Goal: Communication & Community: Answer question/provide support

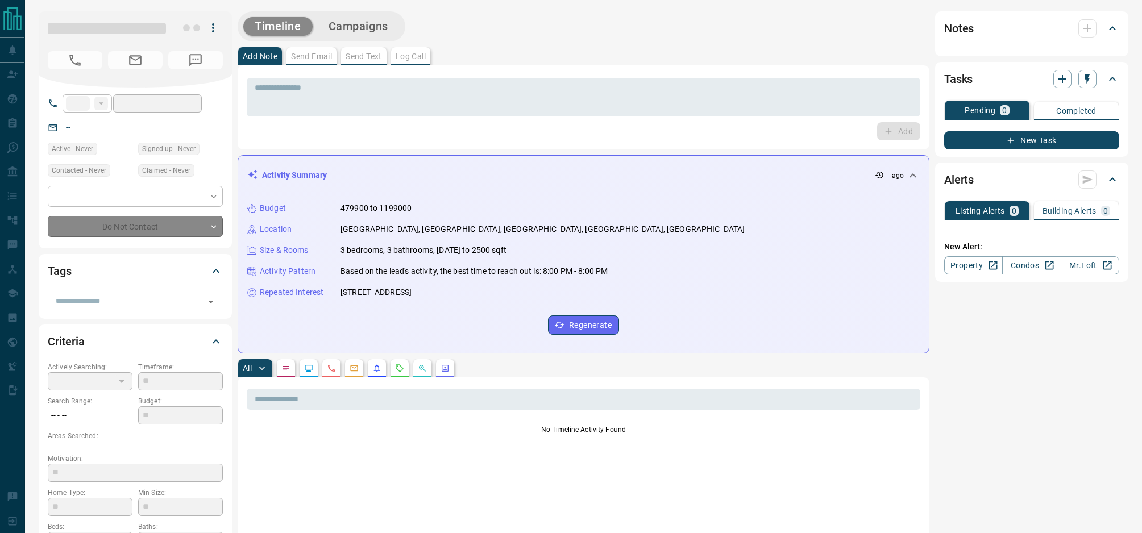
type input "**"
type input "**********"
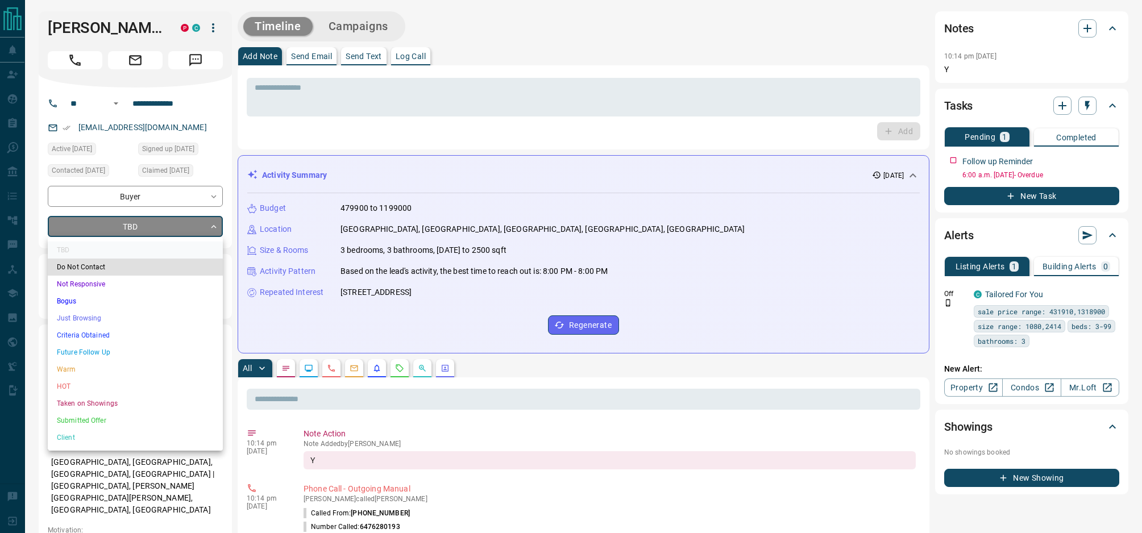
drag, startPoint x: 144, startPoint y: 234, endPoint x: 118, endPoint y: 239, distance: 27.2
click at [111, 339] on li "Criteria Obtained" at bounding box center [135, 335] width 175 height 17
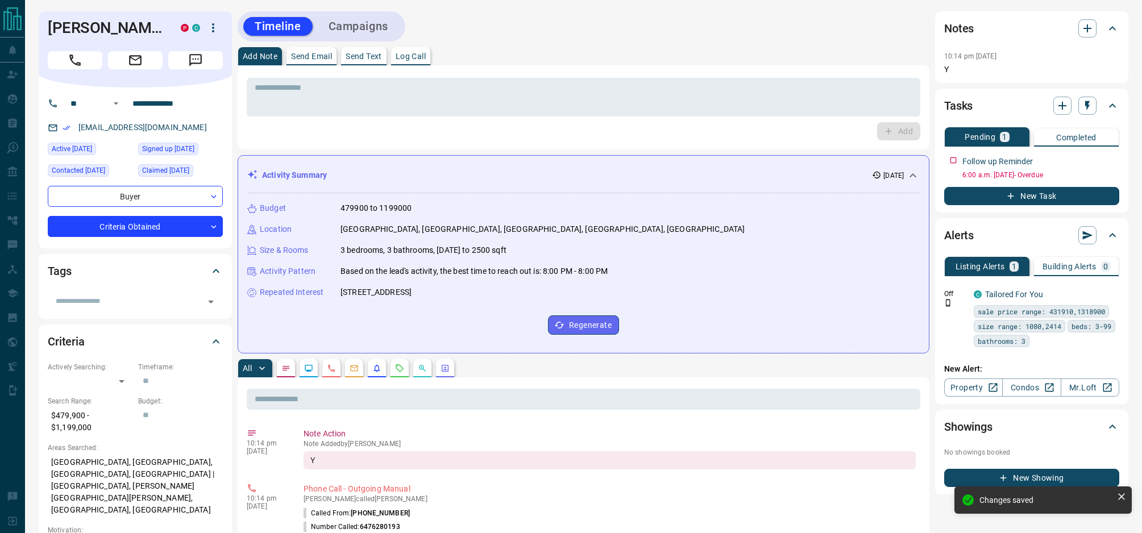
type input "*"
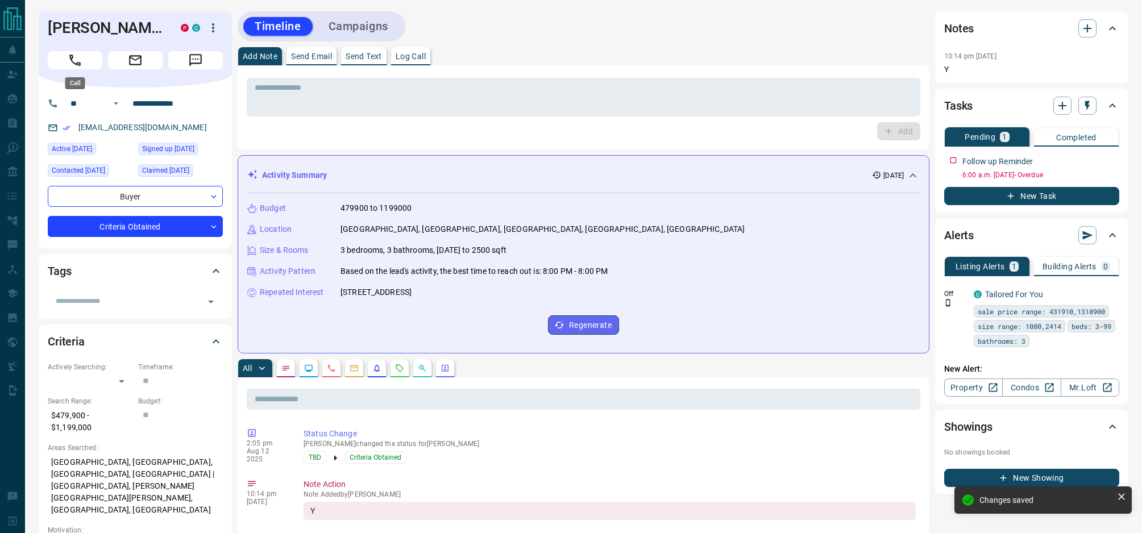
click at [81, 62] on icon "Call" at bounding box center [75, 60] width 15 height 15
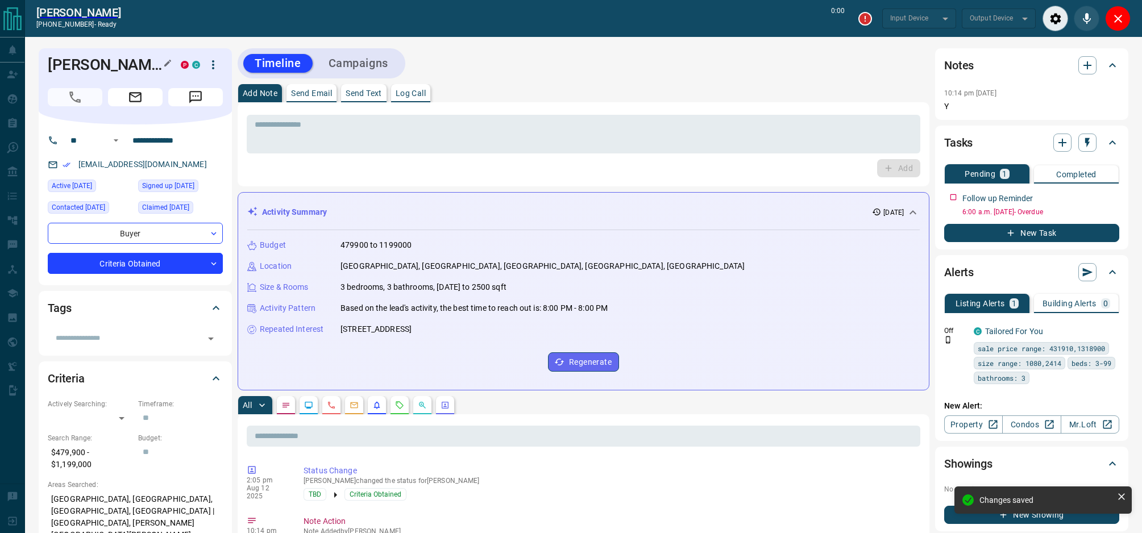
type input "*******"
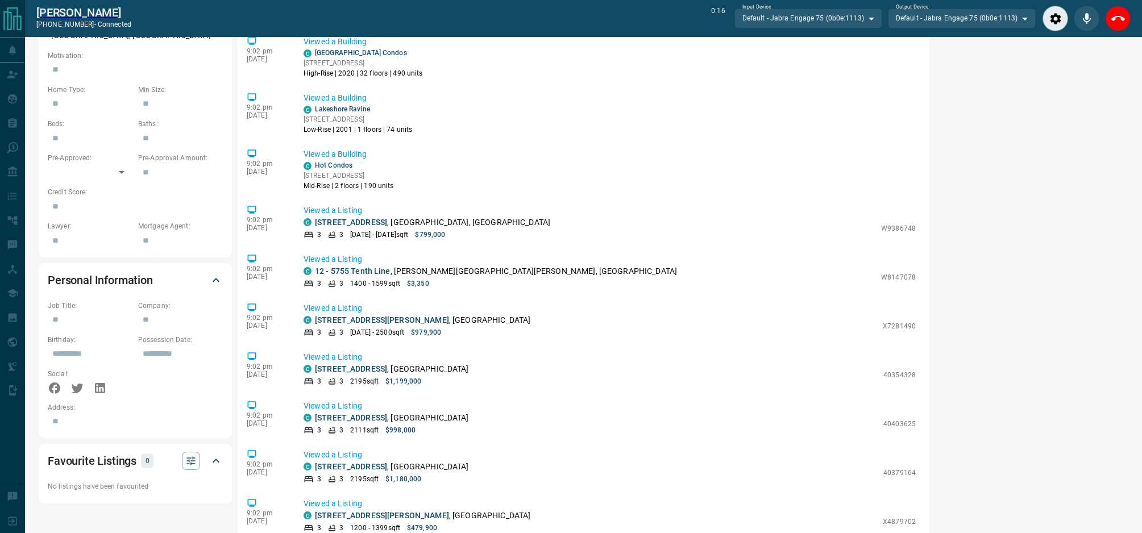
scroll to position [515, 0]
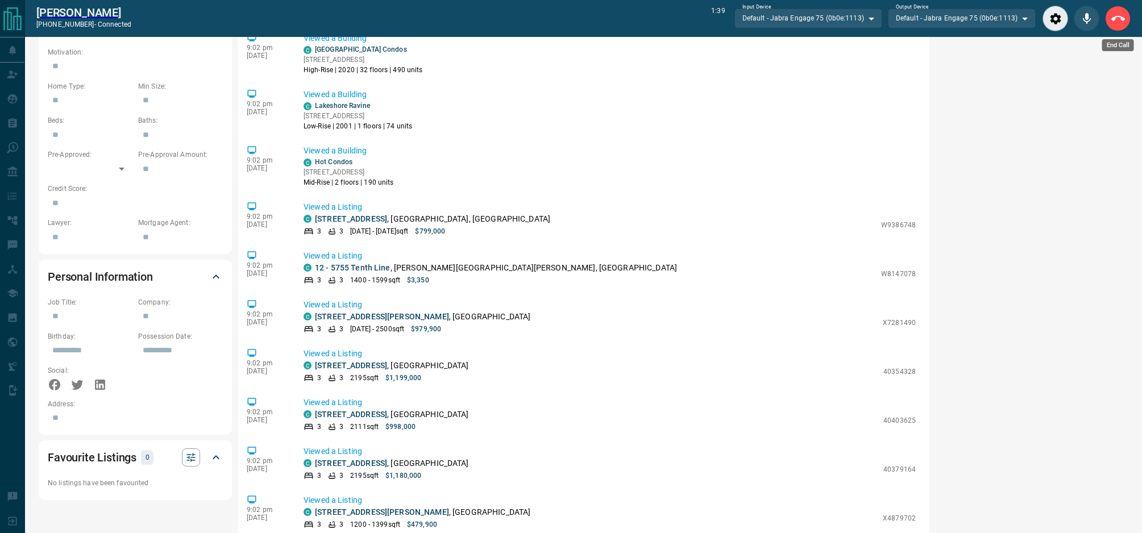
drag, startPoint x: 1122, startPoint y: 16, endPoint x: 853, endPoint y: 132, distance: 292.2
click at [1122, 16] on icon "End Call" at bounding box center [1118, 19] width 14 height 14
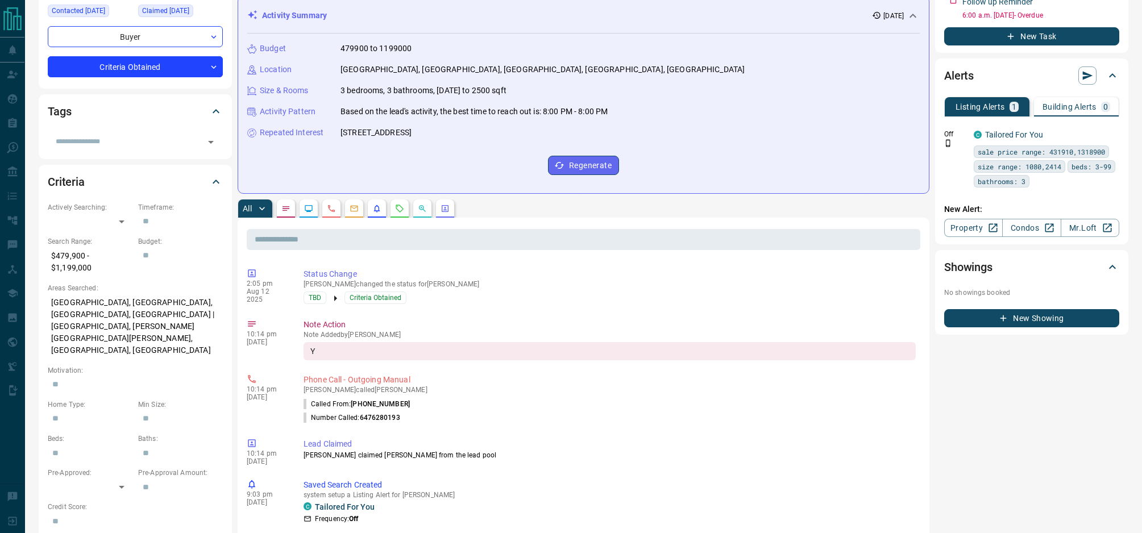
scroll to position [0, 0]
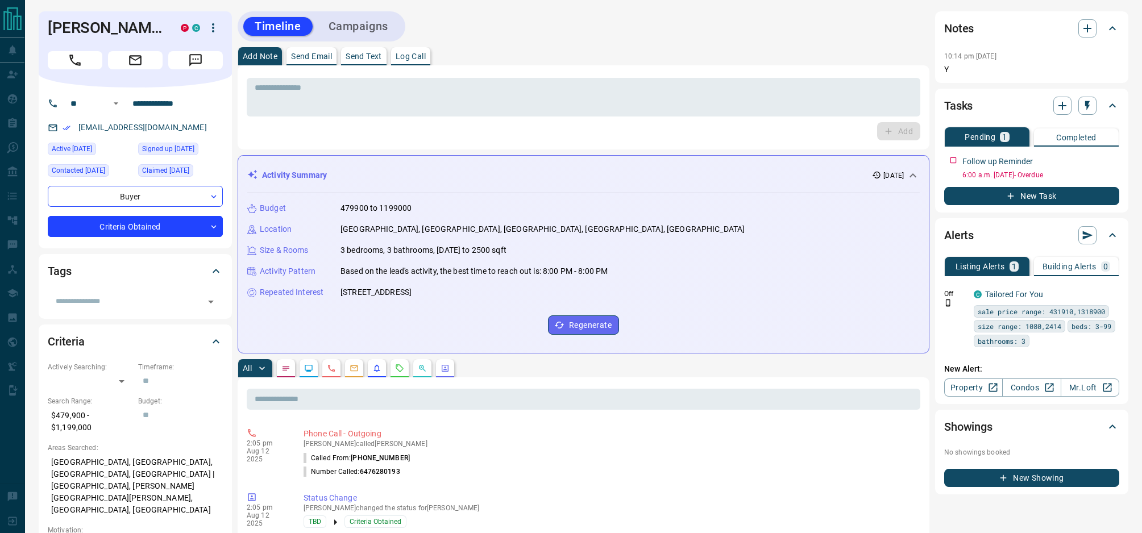
click at [364, 58] on p "Send Text" at bounding box center [363, 56] width 36 height 8
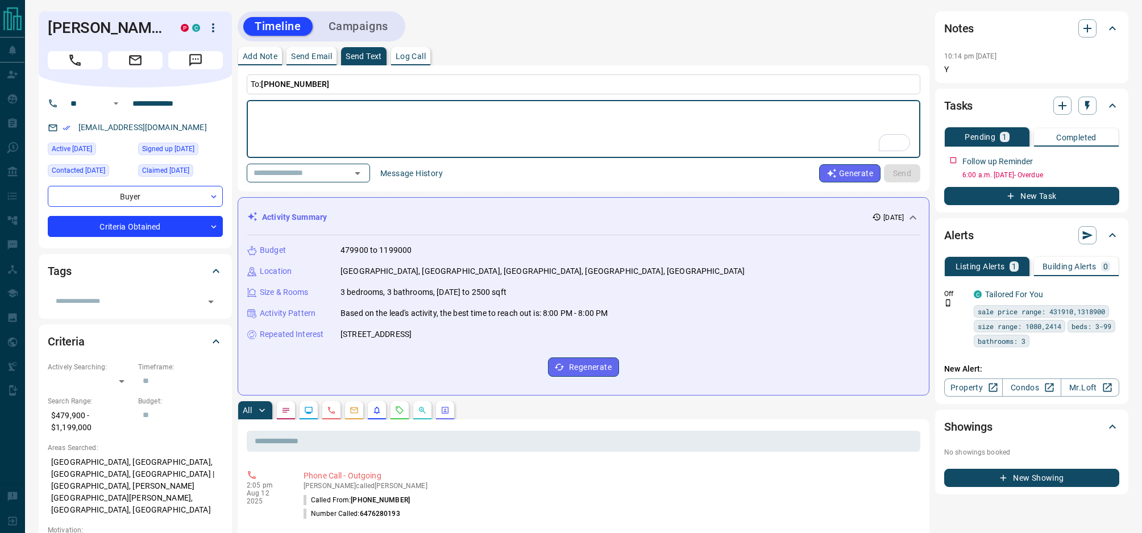
click at [428, 174] on button "Message History" at bounding box center [411, 173] width 76 height 18
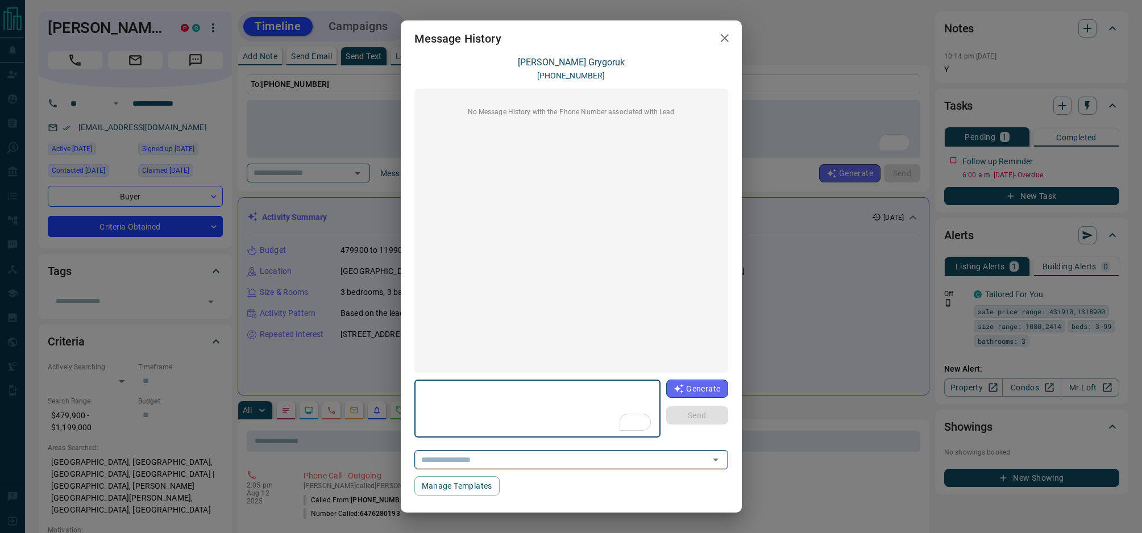
click at [583, 461] on input "text" at bounding box center [555, 459] width 277 height 14
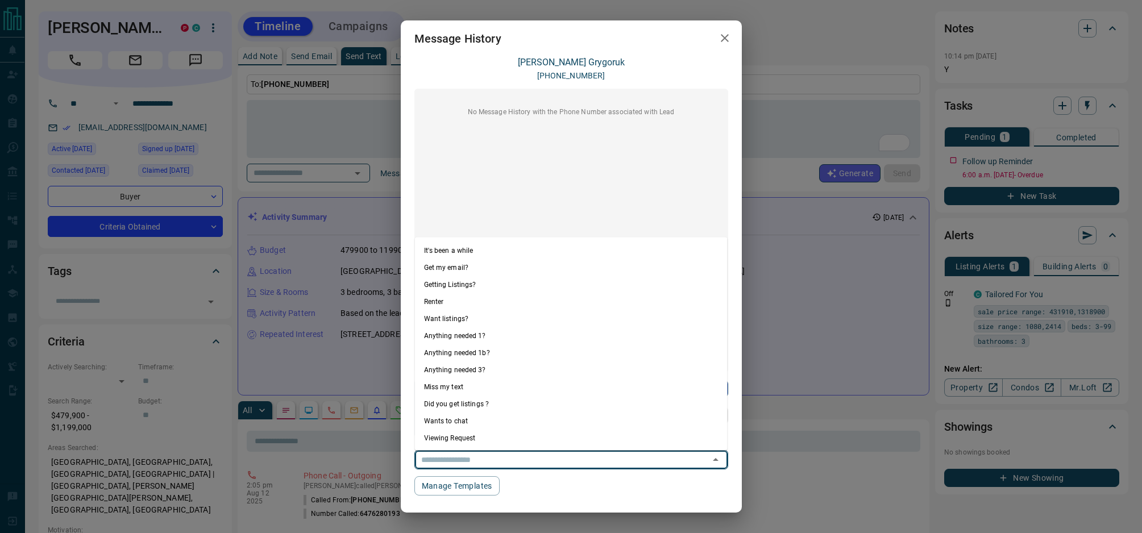
click at [503, 336] on li "Anything needed 1?" at bounding box center [571, 335] width 313 height 17
type textarea "**********"
type input "**********"
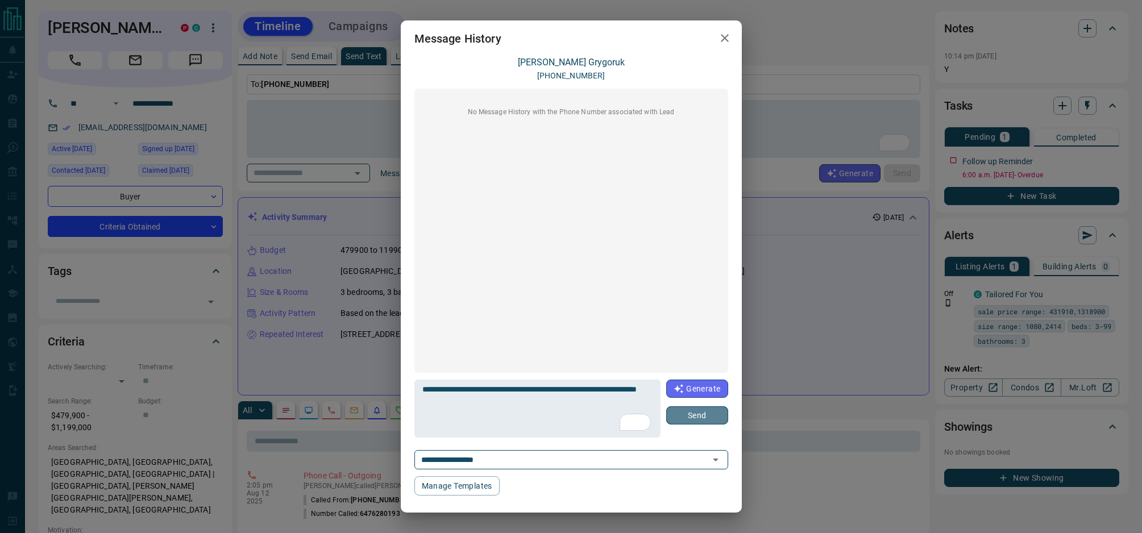
click at [704, 418] on button "Send" at bounding box center [696, 415] width 61 height 18
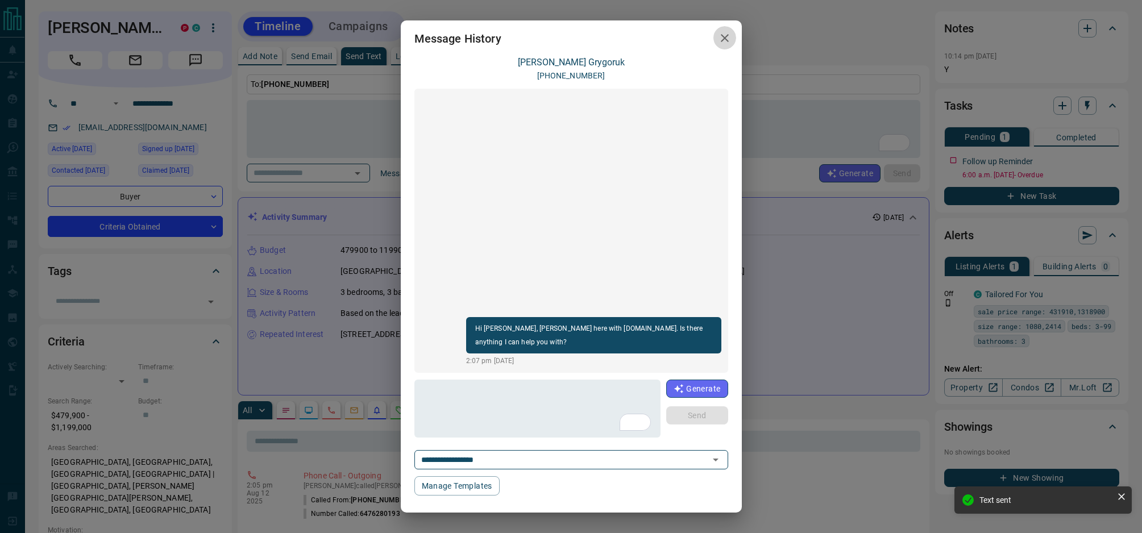
click at [728, 35] on icon "button" at bounding box center [725, 38] width 14 height 14
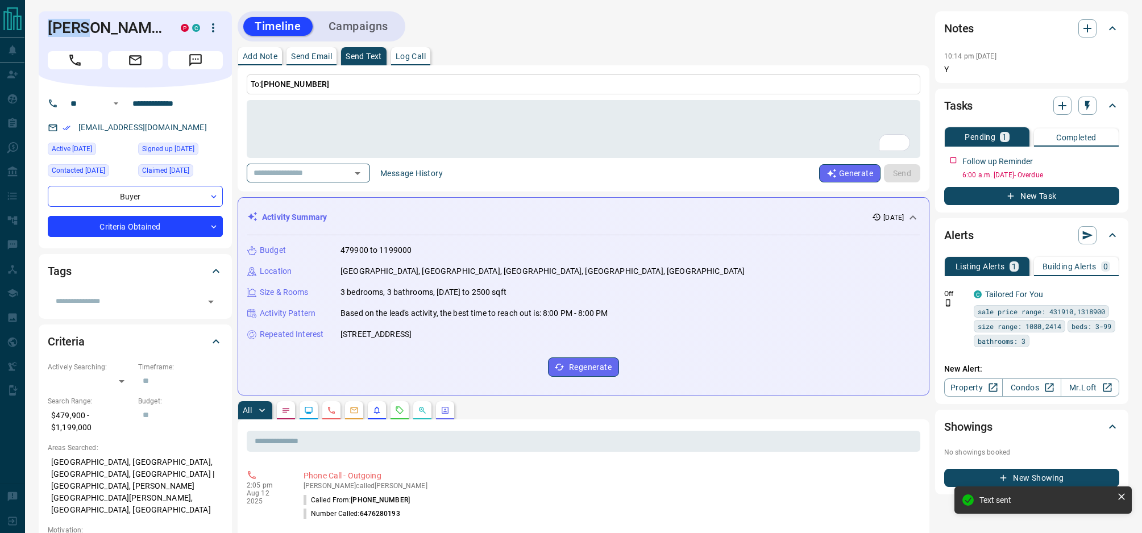
drag, startPoint x: 88, startPoint y: 31, endPoint x: 45, endPoint y: 30, distance: 43.2
click at [45, 30] on div "[PERSON_NAME] P C" at bounding box center [135, 49] width 193 height 76
copy h1 "[PERSON_NAME]"
click at [1090, 106] on icon "button" at bounding box center [1086, 105] width 11 height 11
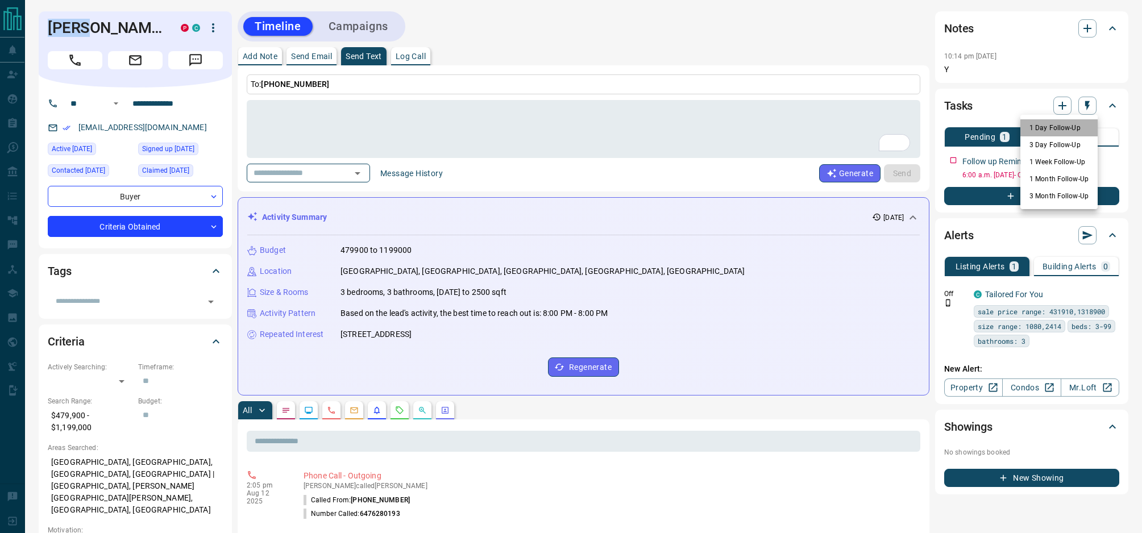
click at [1067, 124] on li "1 Day Follow-Up" at bounding box center [1058, 127] width 77 height 17
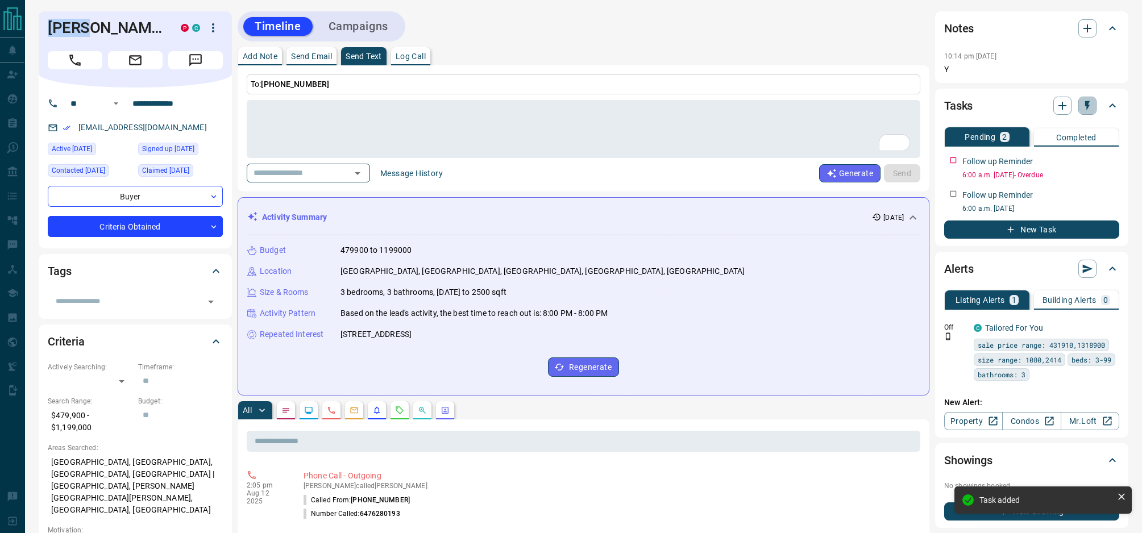
click at [1086, 107] on icon "button" at bounding box center [1087, 106] width 5 height 10
click at [1059, 157] on li "1 Week Follow-Up" at bounding box center [1058, 161] width 77 height 17
